Goal: Transaction & Acquisition: Register for event/course

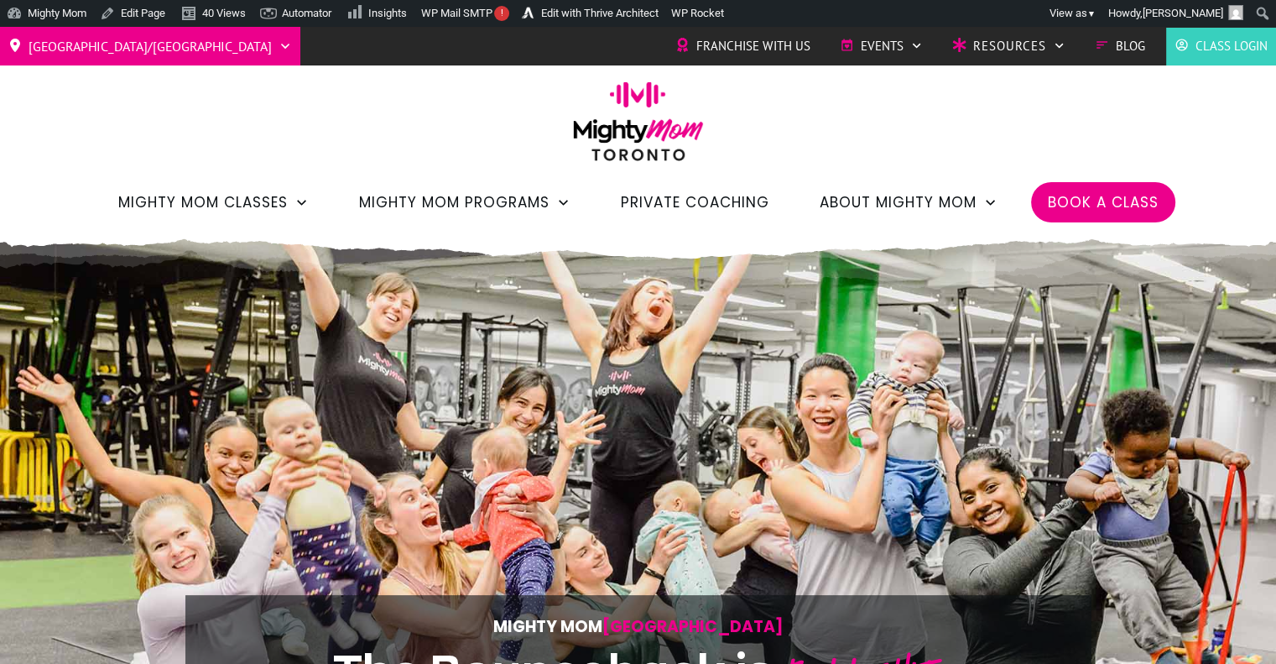
click at [1067, 204] on span "Book a Class" at bounding box center [1103, 202] width 111 height 29
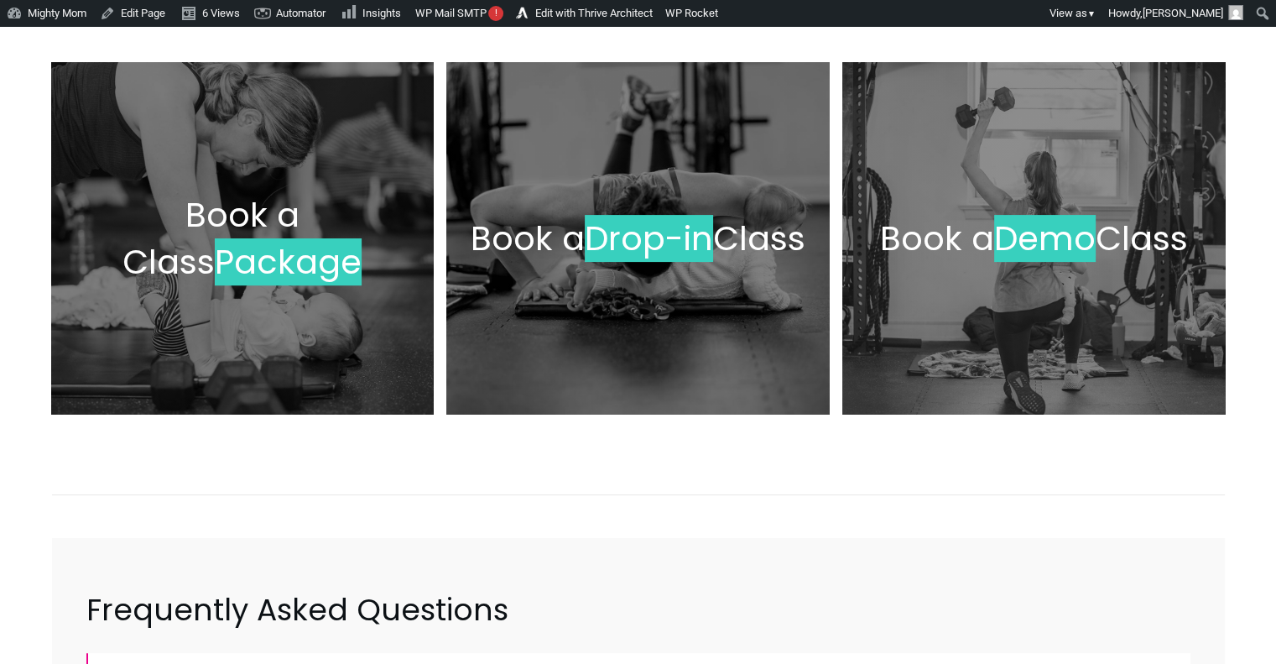
scroll to position [346, 0]
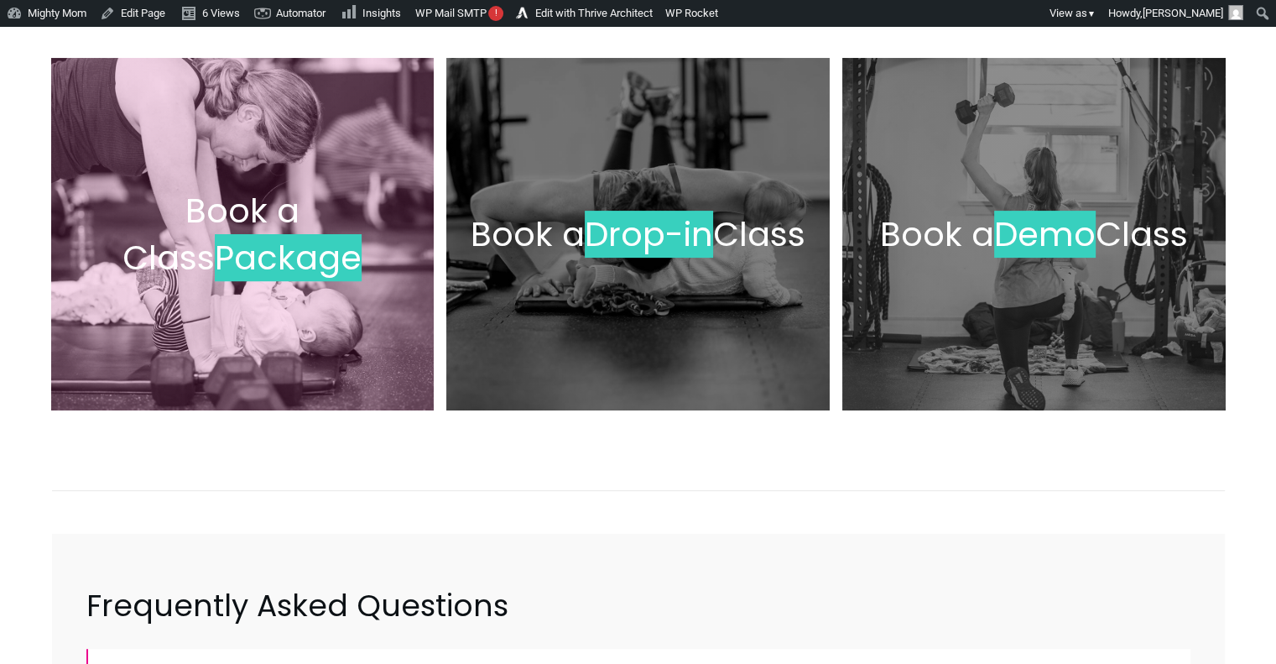
click at [304, 271] on span "Package" at bounding box center [288, 257] width 147 height 47
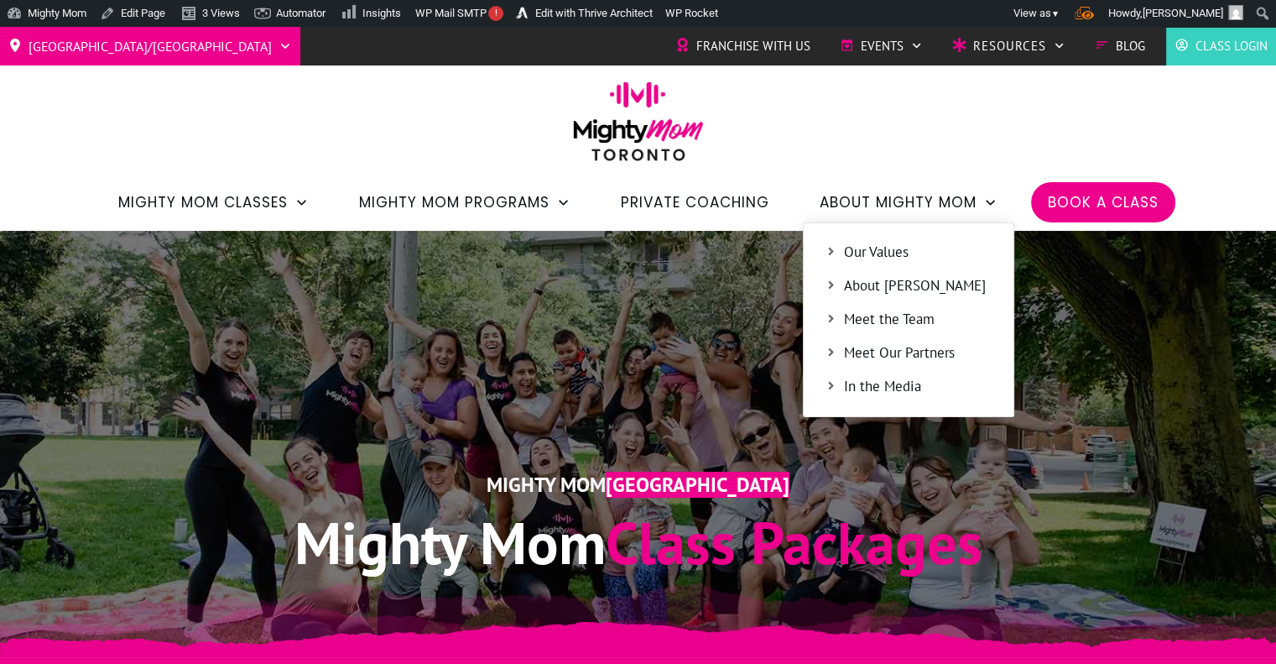
click at [878, 319] on span "Meet the Team" at bounding box center [918, 320] width 148 height 22
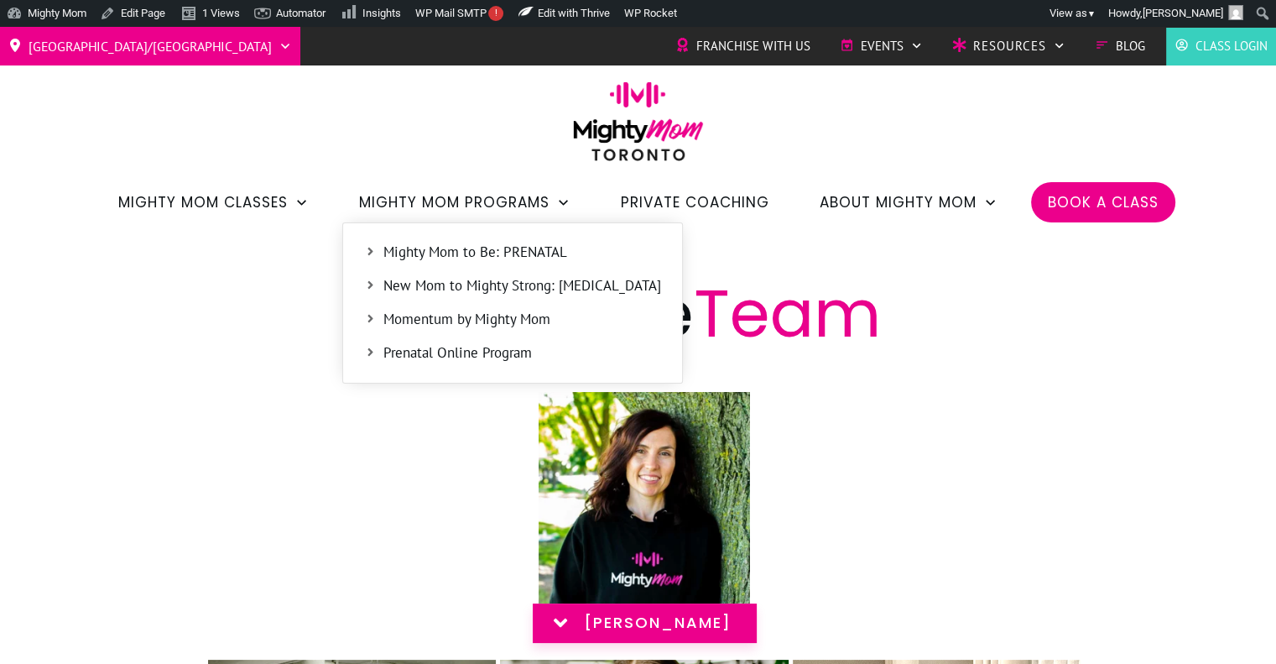
click at [466, 261] on span "Mighty Mom to Be: PRENATAL" at bounding box center [522, 253] width 278 height 22
click at [468, 357] on span "Prenatal Online Program" at bounding box center [522, 353] width 278 height 22
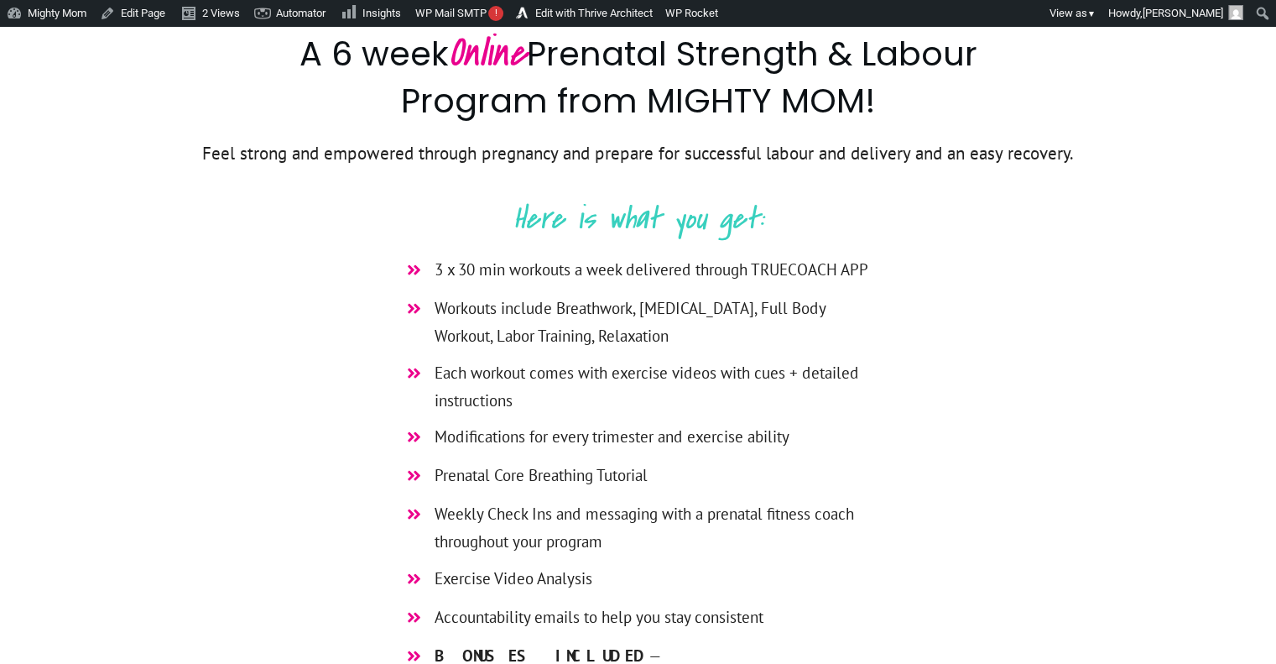
scroll to position [533, 0]
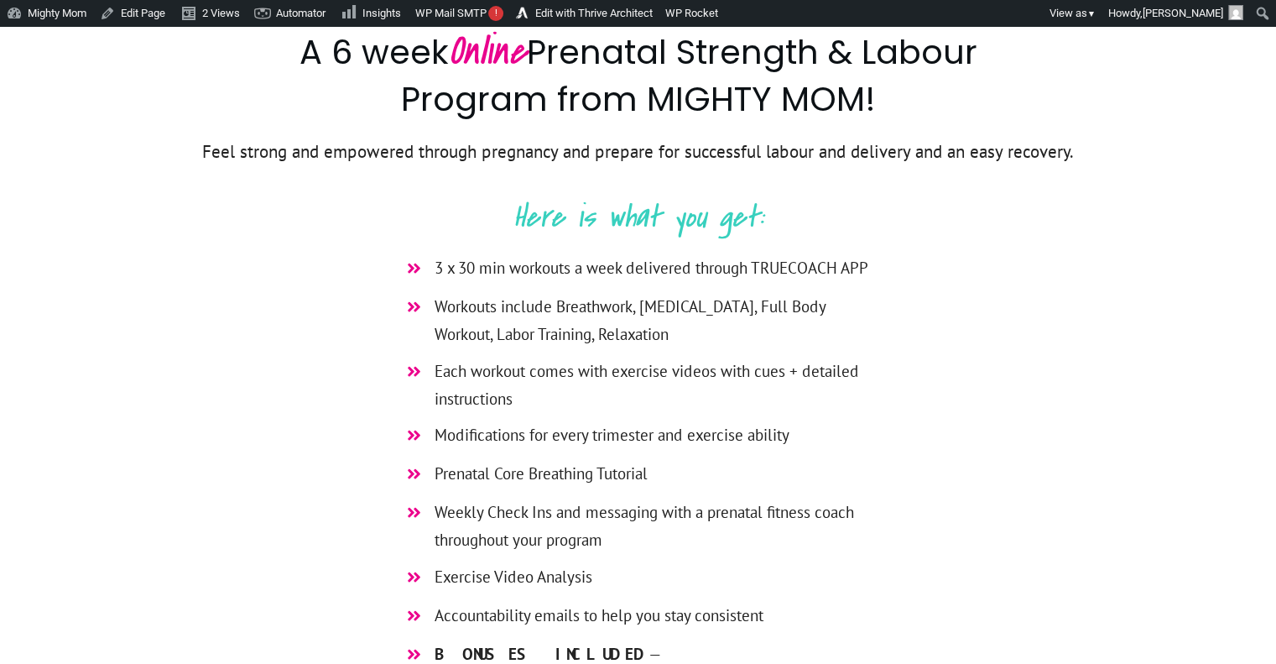
drag, startPoint x: 292, startPoint y: 48, endPoint x: 883, endPoint y: 100, distance: 593.7
click at [883, 100] on h2 "A 6 week Online Prenatal Strength & Labour Program from MIGHTY MOM!" at bounding box center [638, 81] width 734 height 107
copy h2 "A 6 week Online Prenatal Strength & Labour Program from MIGHTY MOM!"
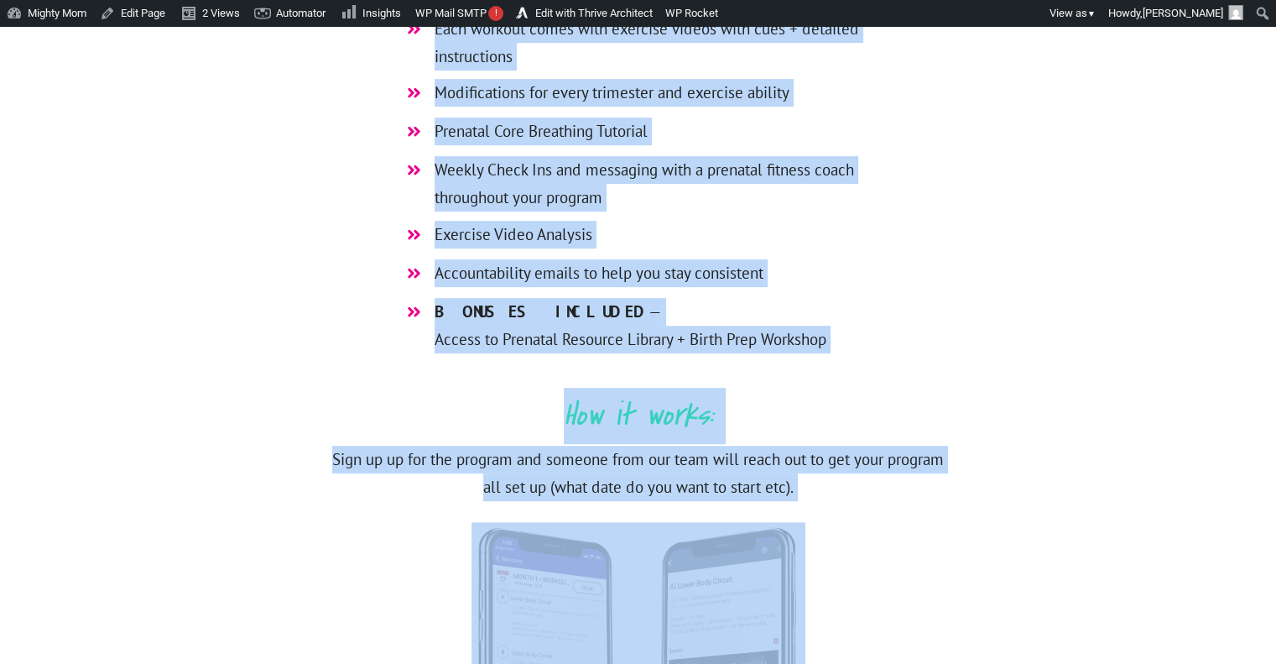
scroll to position [899, 0]
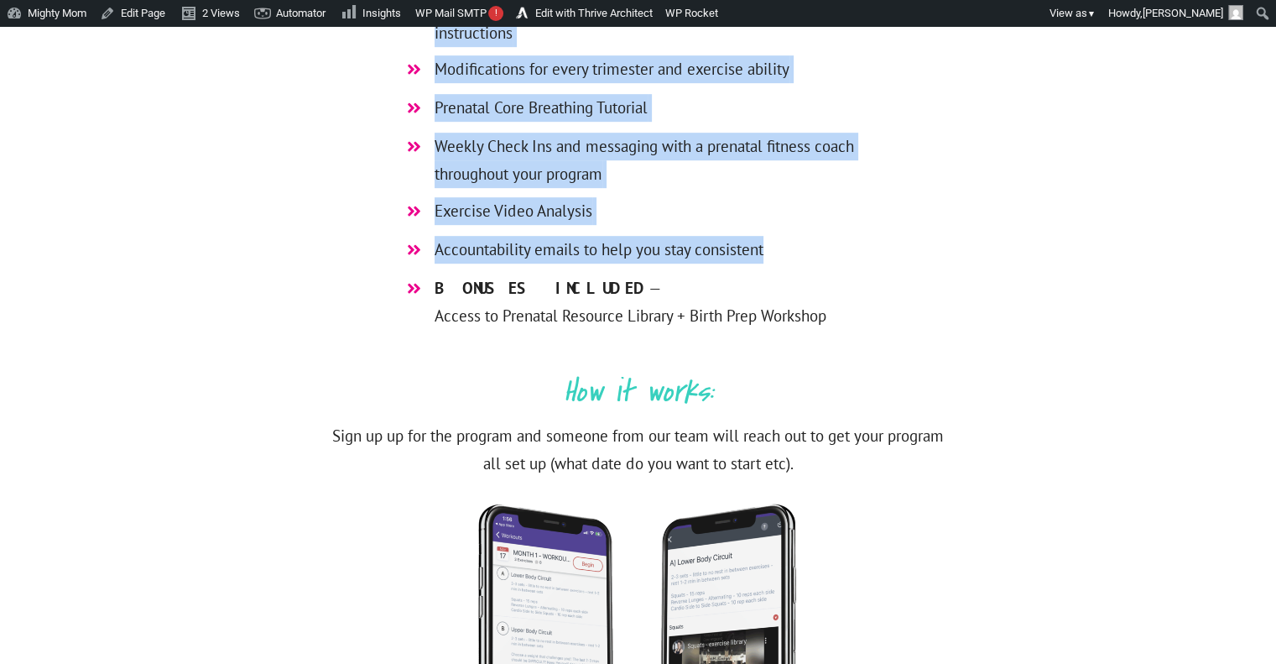
drag, startPoint x: 515, startPoint y: 213, endPoint x: 827, endPoint y: 266, distance: 316.5
click at [827, 266] on div "A 6 week Online Prenatal Strength & Labour Program from MIGHTY MOM! Feel strong…" at bounding box center [638, 284] width 1007 height 1246
copy div "Here is what you get: 3 x 30 min workouts a week delivered through TRUECOACH AP…"
click at [937, 268] on div "A 6 week Online Prenatal Strength & Labour Program from MIGHTY MOM! Feel strong…" at bounding box center [638, 284] width 1007 height 1246
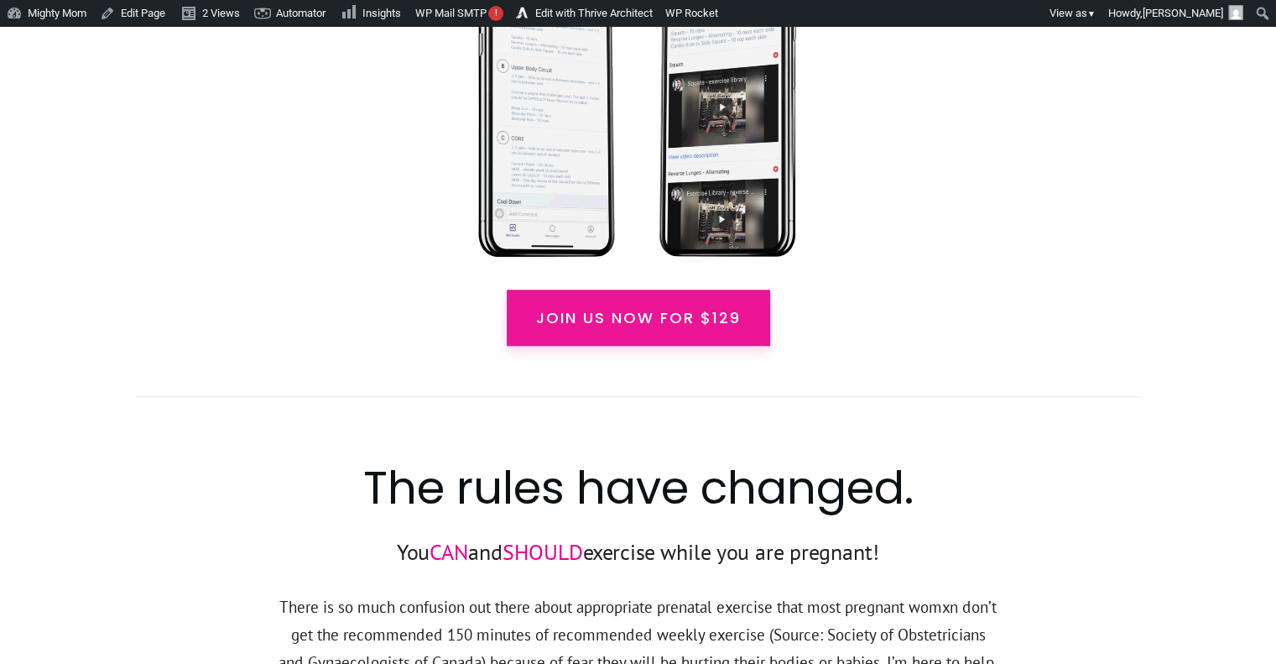
click at [696, 321] on span "Join us now for $129" at bounding box center [638, 317] width 205 height 23
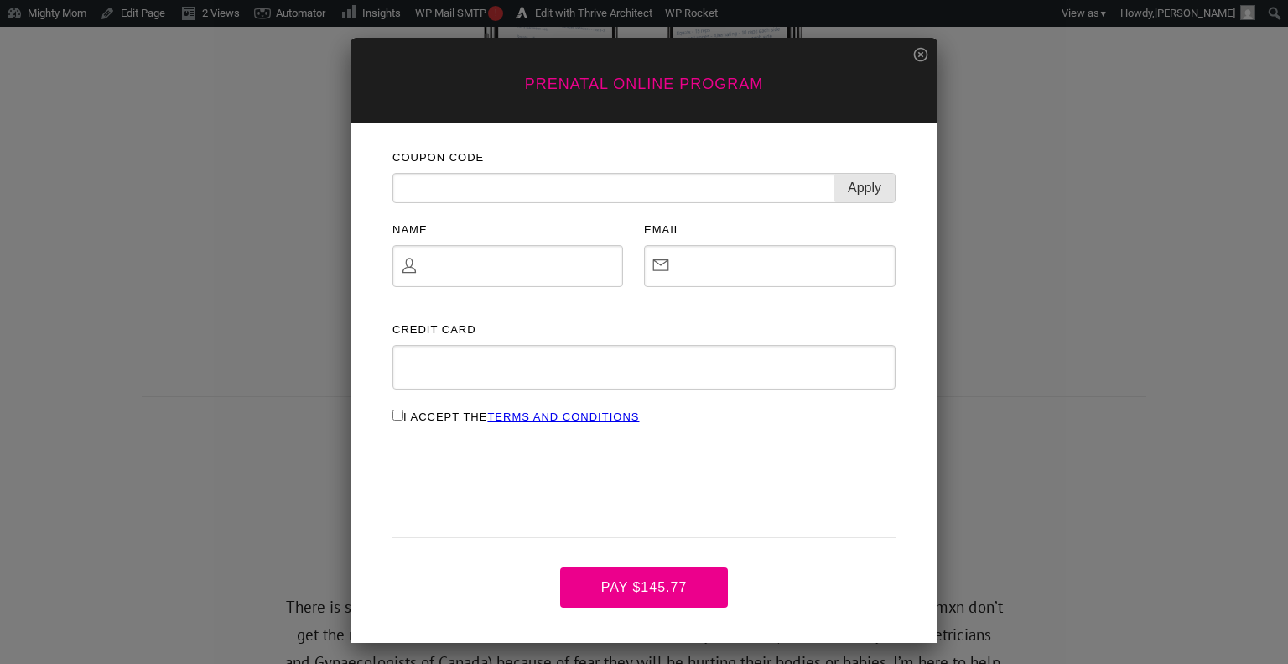
scroll to position [0, 0]
click at [919, 54] on icon at bounding box center [921, 54] width 17 height 17
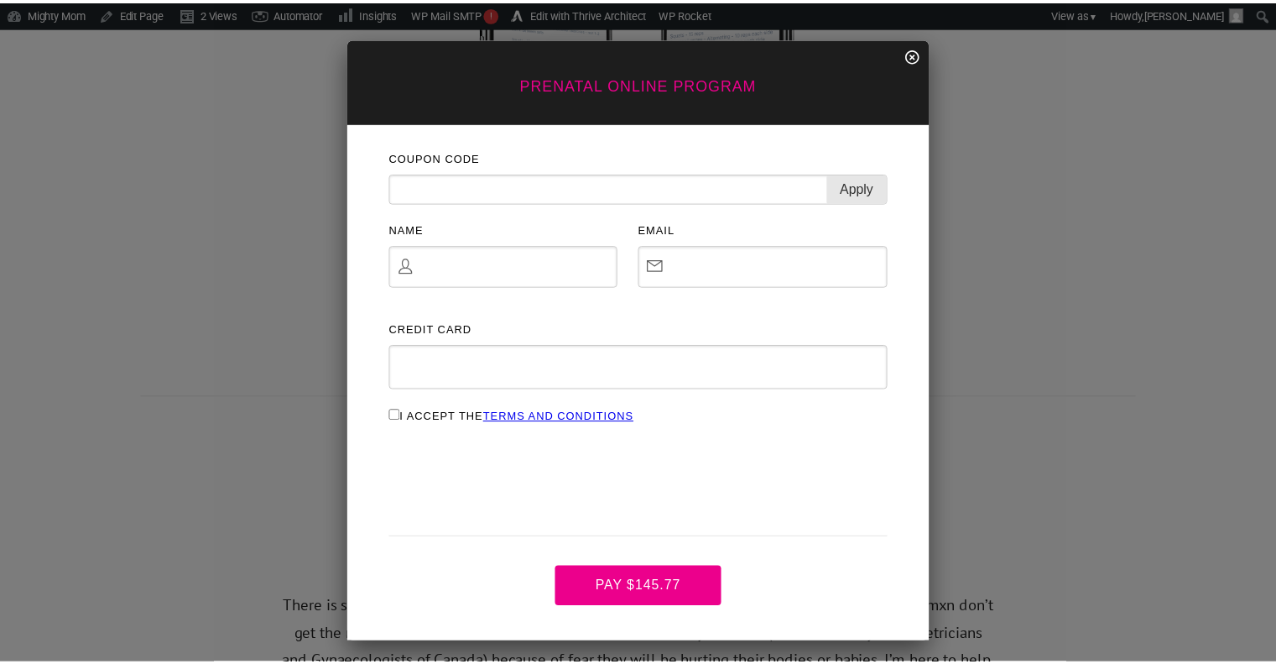
scroll to position [1461, 0]
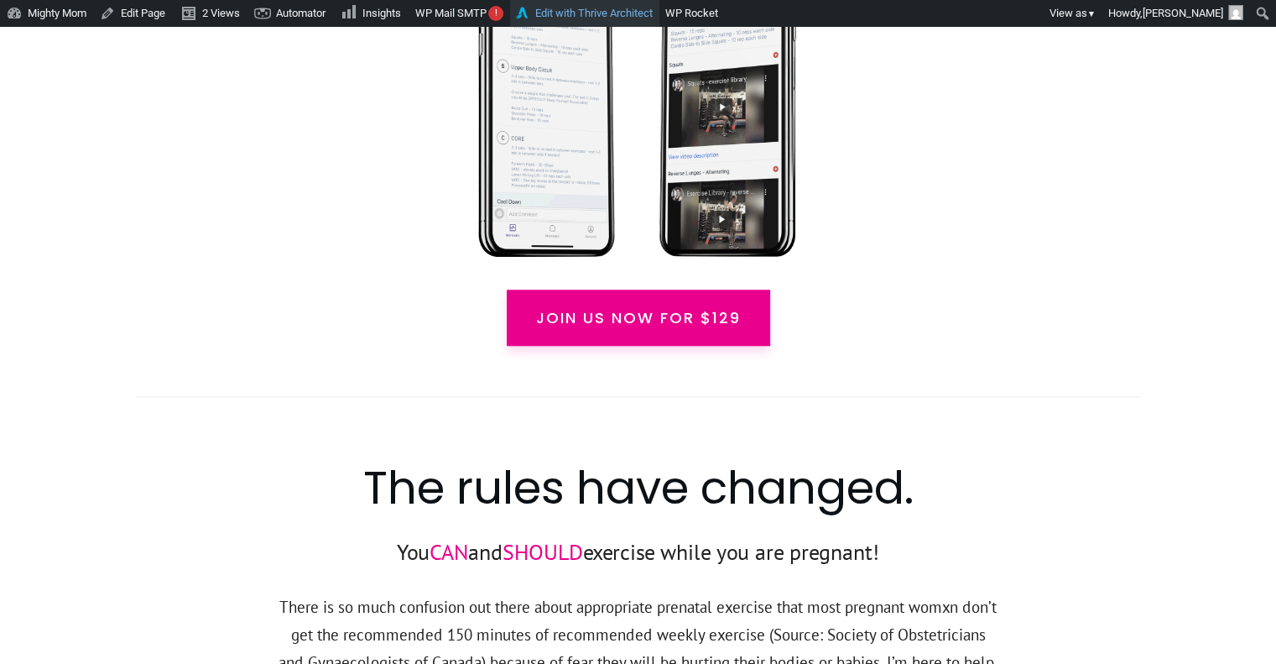
click at [592, 5] on link "Edit with Thrive Architect" at bounding box center [584, 13] width 149 height 27
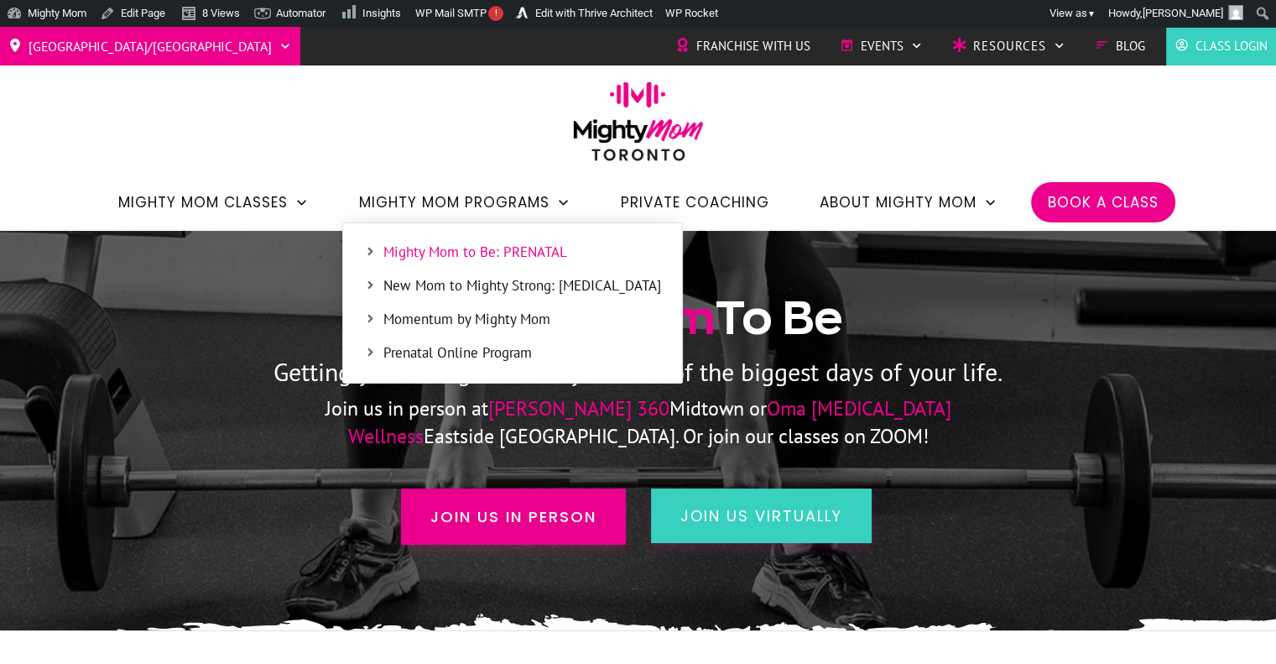
click at [503, 343] on span "Prenatal Online Program" at bounding box center [522, 353] width 278 height 22
click at [489, 293] on ul "Mighty Mom to Be: PRENATAL New Mom to Mighty Strong: POSTPARTUM Momentum by Mig…" at bounding box center [512, 302] width 341 height 161
click at [489, 293] on span "New Mom to Mighty Strong: [MEDICAL_DATA]" at bounding box center [522, 286] width 278 height 22
click at [461, 289] on span "New Mom to Mighty Strong: [MEDICAL_DATA]" at bounding box center [522, 286] width 278 height 22
click at [475, 286] on span "New Mom to Mighty Strong: [MEDICAL_DATA]" at bounding box center [522, 286] width 278 height 22
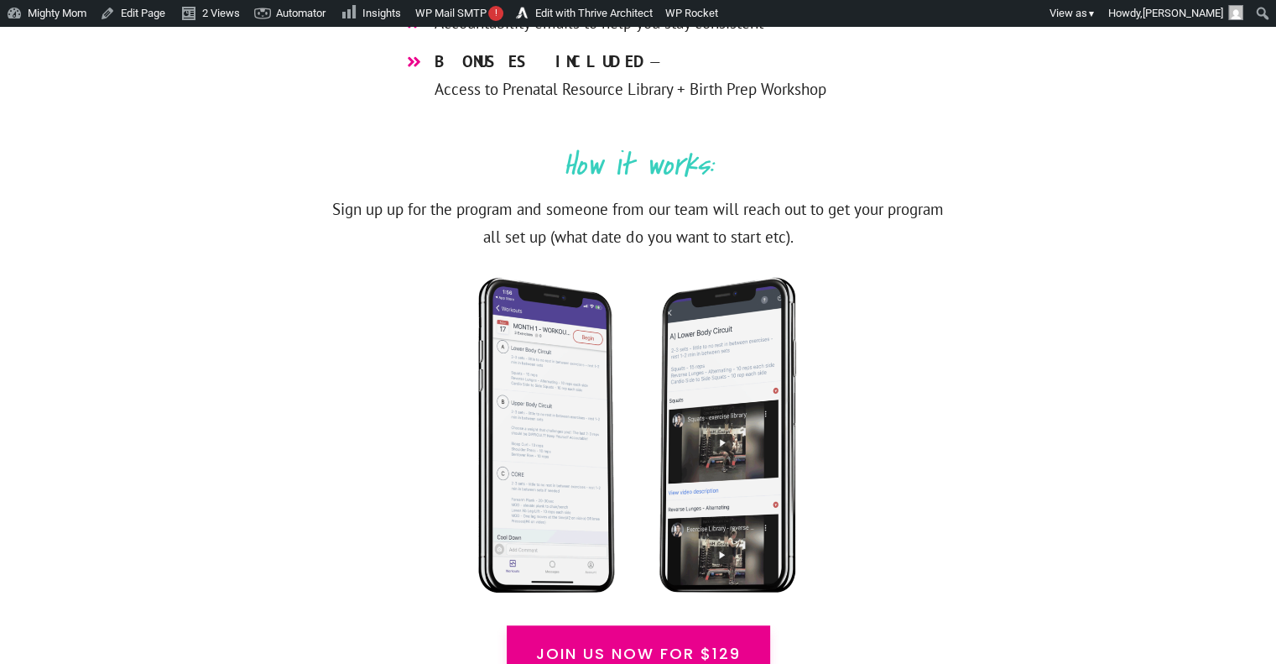
scroll to position [1580, 0]
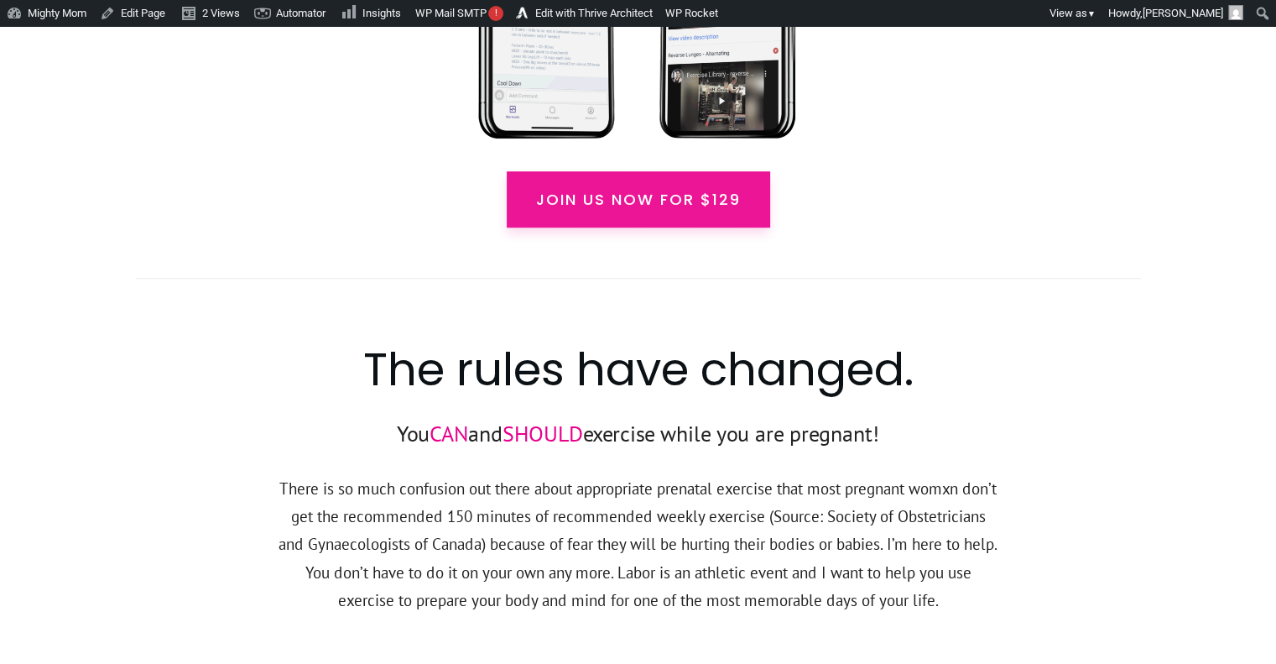
click at [702, 198] on span "Join us now for $129" at bounding box center [638, 199] width 205 height 23
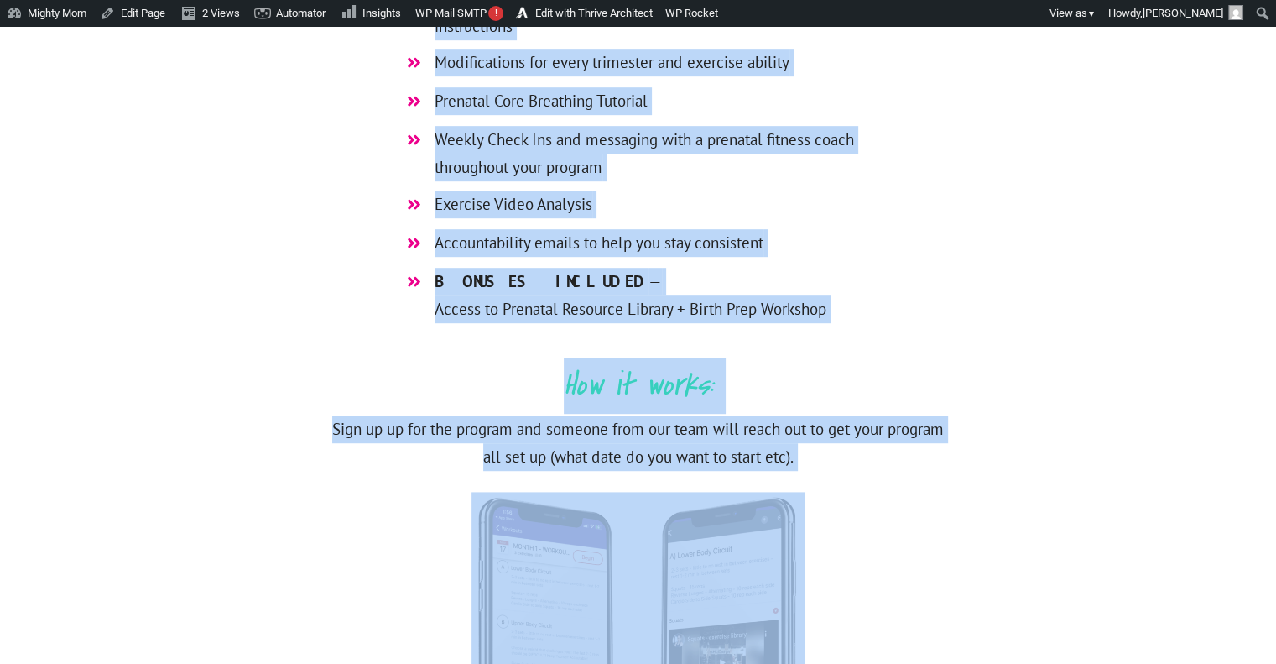
scroll to position [955, 0]
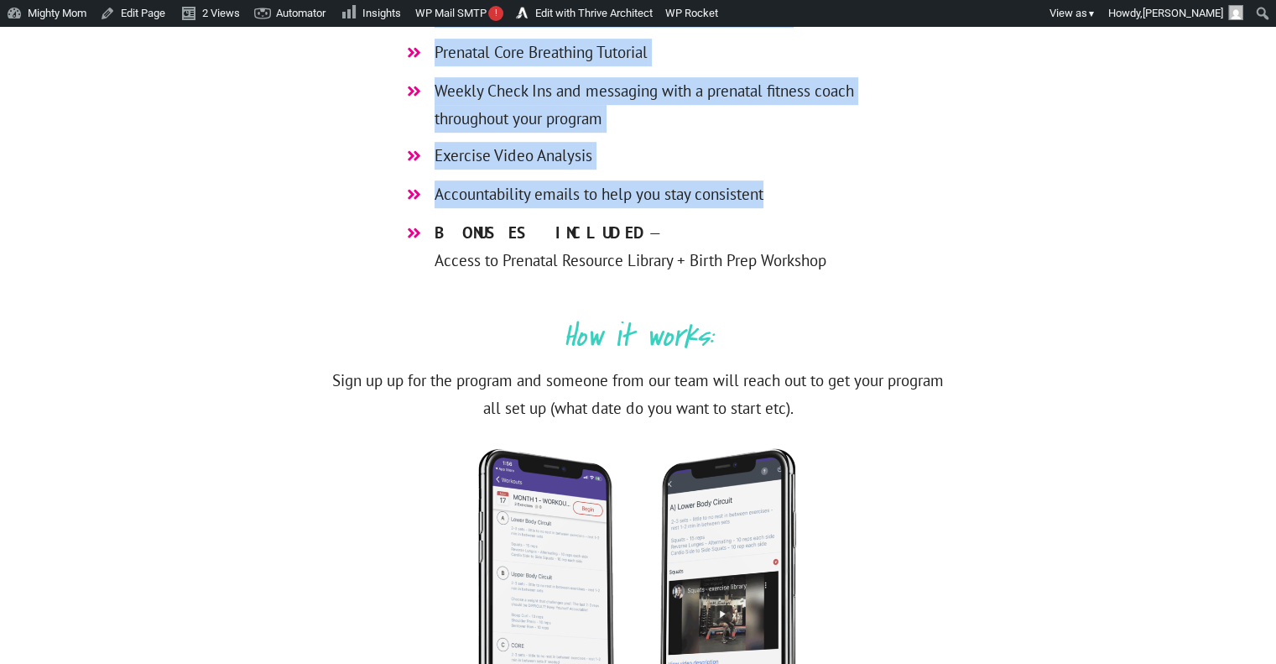
drag, startPoint x: 294, startPoint y: 245, endPoint x: 785, endPoint y: 191, distance: 493.6
click at [785, 191] on div "A 6 week Online Prenatal Strength & Labour Program from MIGHTY MOM! Feel strong…" at bounding box center [638, 229] width 1007 height 1246
copy div "A 6 week Online Prenatal Strength & Labour Program from MIGHTY MOM! Feel strong…"
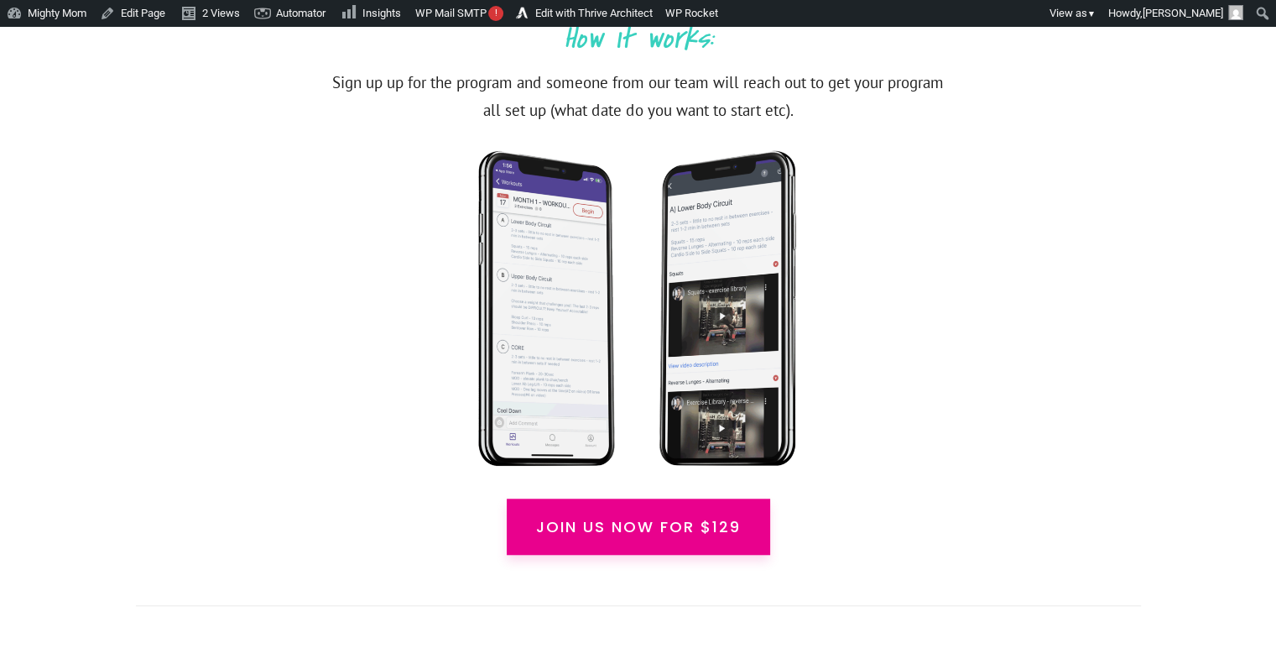
scroll to position [1255, 0]
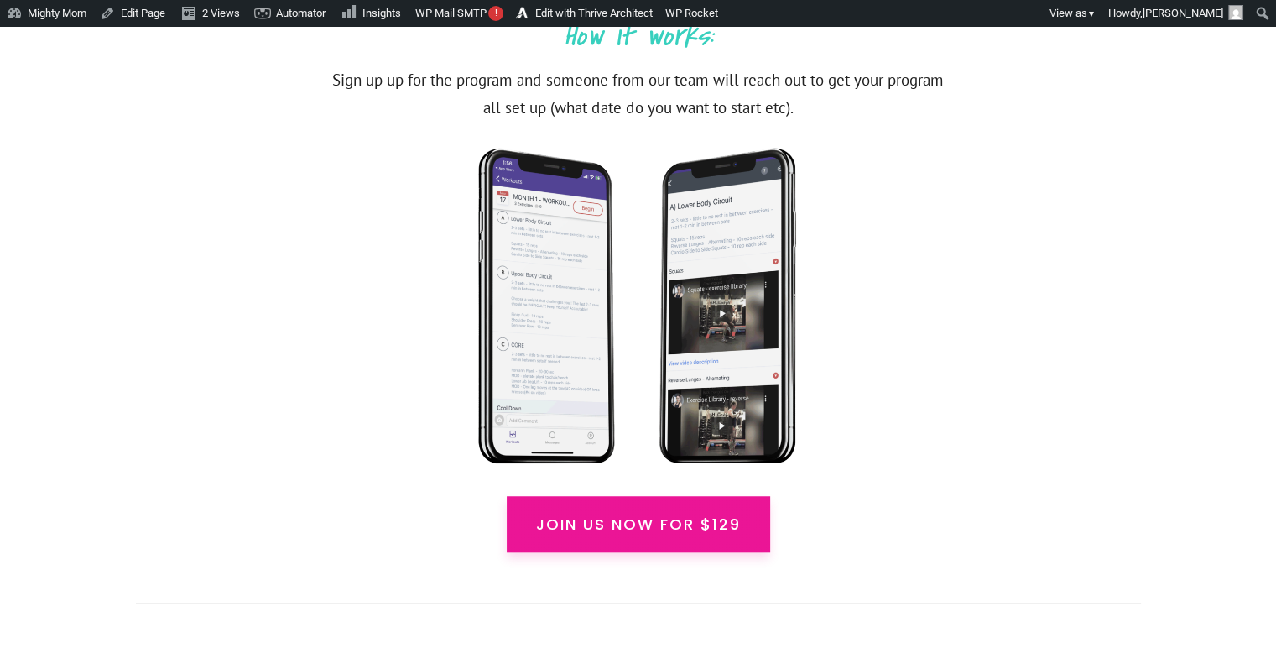
click at [721, 531] on span "Join us now for $129" at bounding box center [638, 524] width 205 height 23
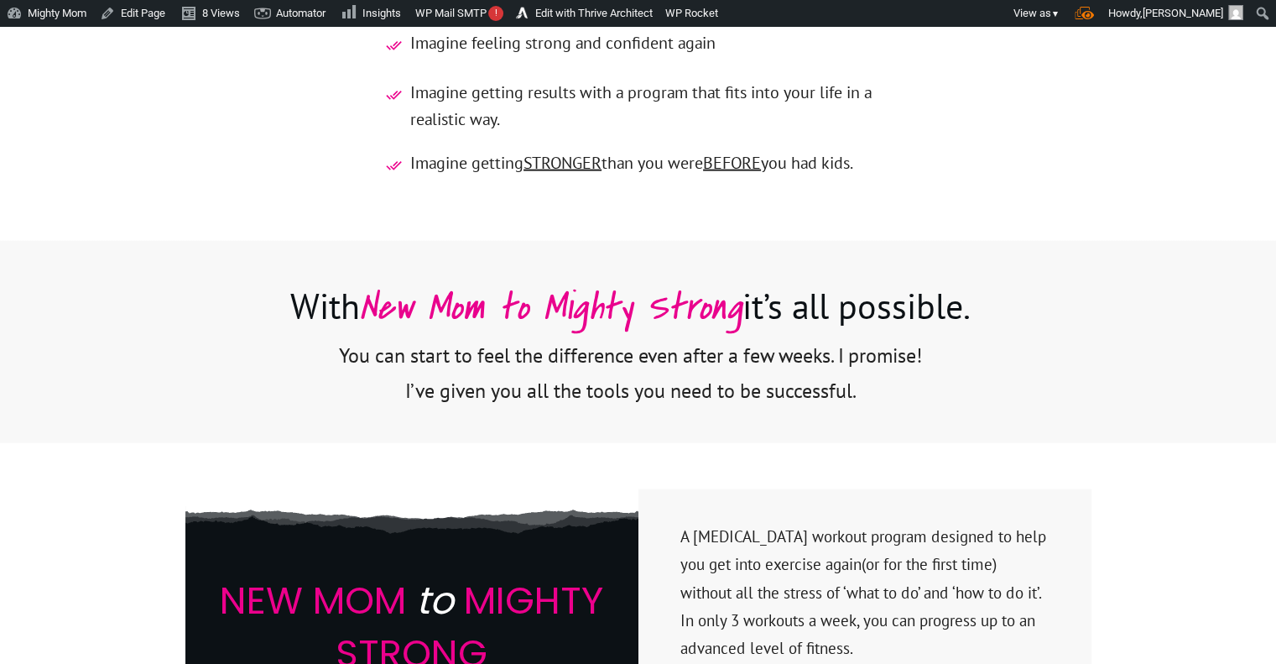
scroll to position [4189, 0]
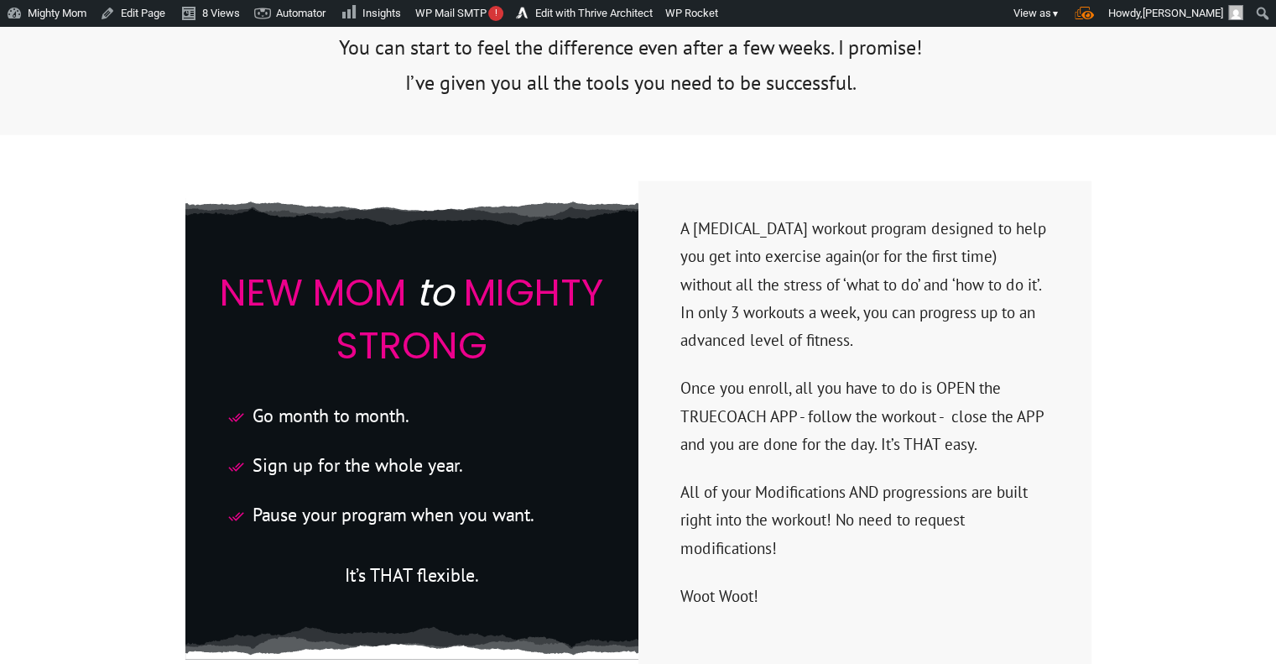
drag, startPoint x: 681, startPoint y: 198, endPoint x: 908, endPoint y: 561, distance: 428.5
click at [908, 561] on div "A [MEDICAL_DATA] workout program designed to help you get into exercise again(o…" at bounding box center [864, 414] width 453 height 466
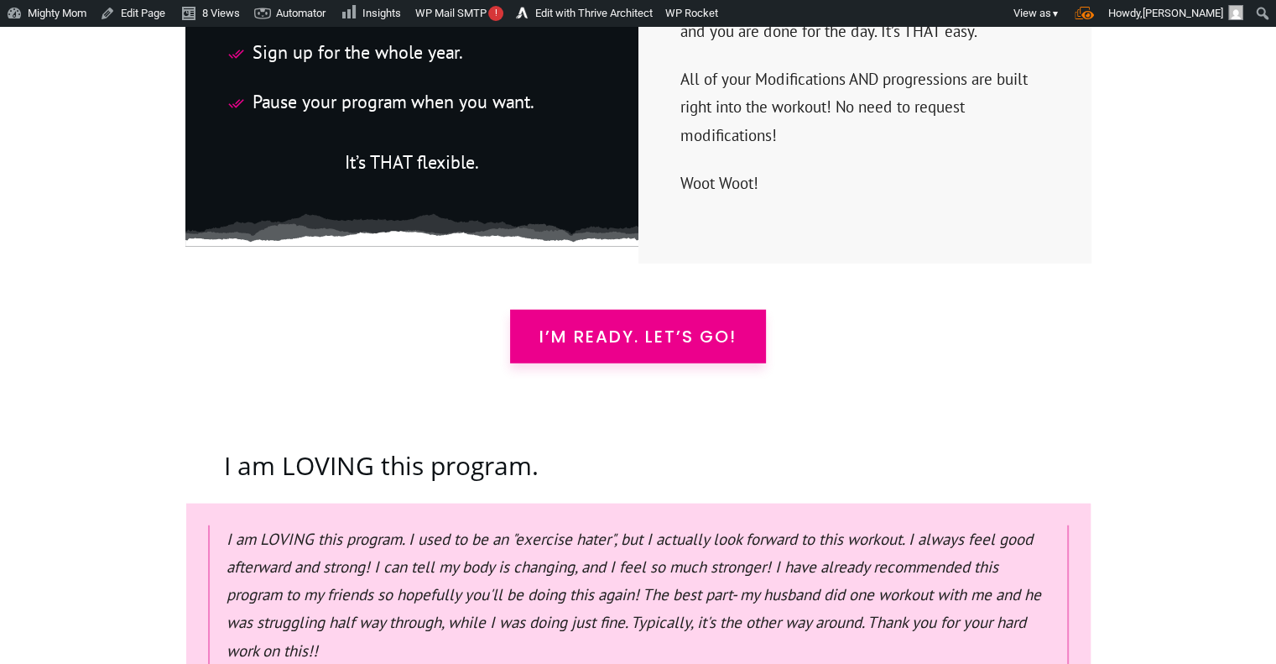
scroll to position [4607, 0]
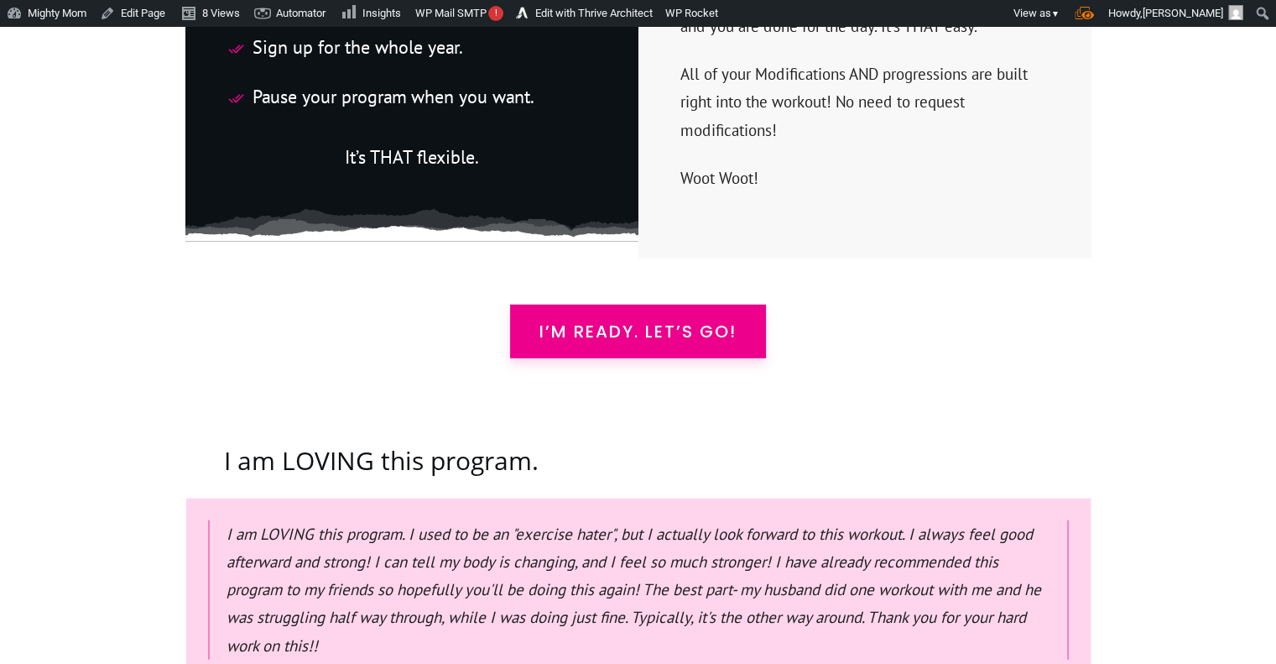
copy div "A [MEDICAL_DATA] workout program designed to help you get into exercise again(o…"
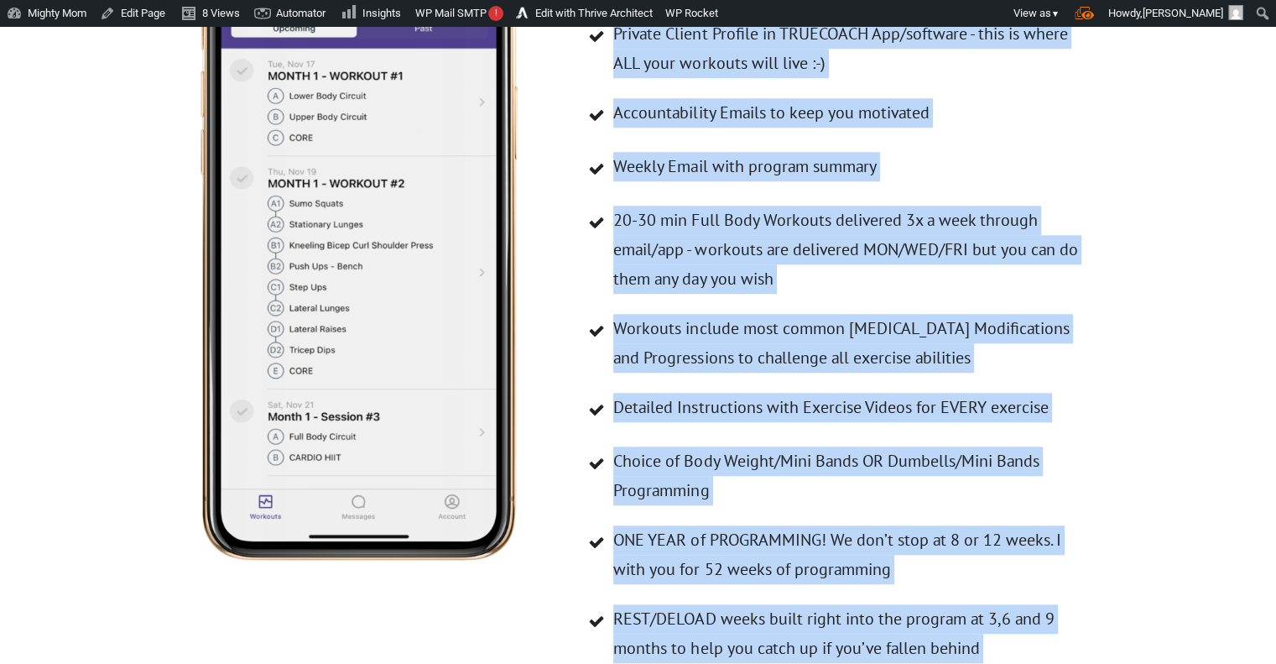
scroll to position [7992, 0]
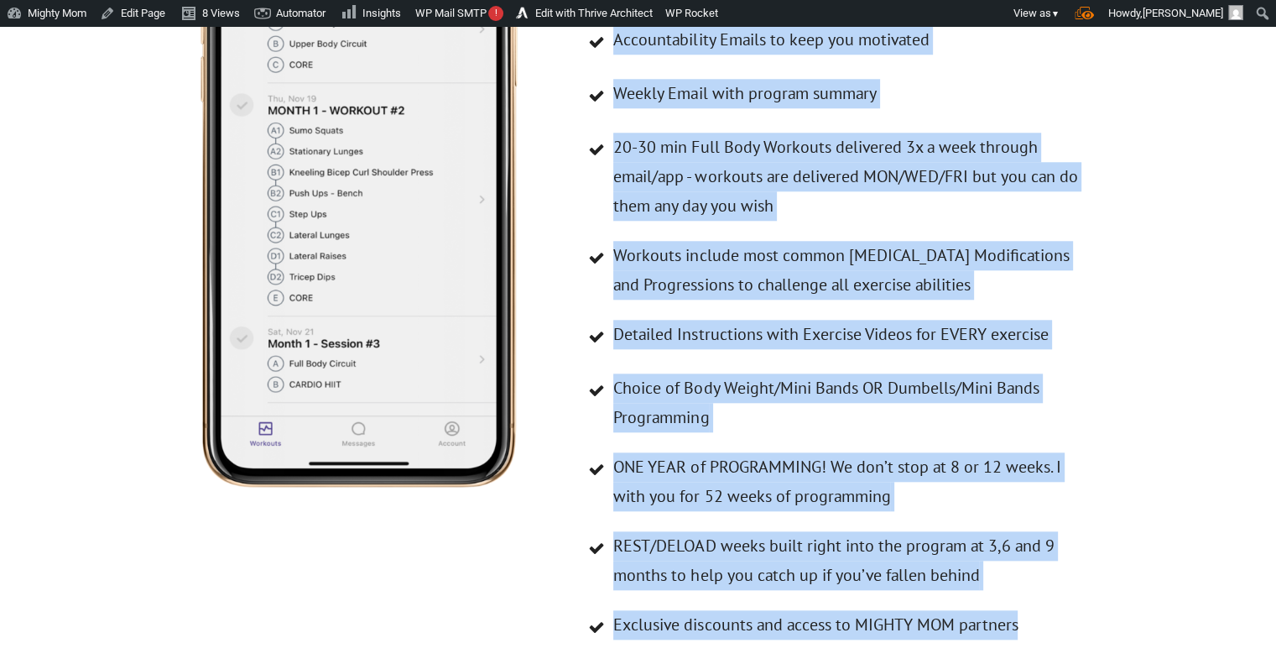
drag, startPoint x: 617, startPoint y: 173, endPoint x: 1064, endPoint y: 532, distance: 573.4
click at [1064, 532] on ul "Private Client Profile in TRUECOACH App/software - this is where ALL your worko…" at bounding box center [835, 304] width 510 height 717
copy ul "Private Client Profile in TRUECOACH App/software - this is where ALL your worko…"
